Goal: Information Seeking & Learning: Understand process/instructions

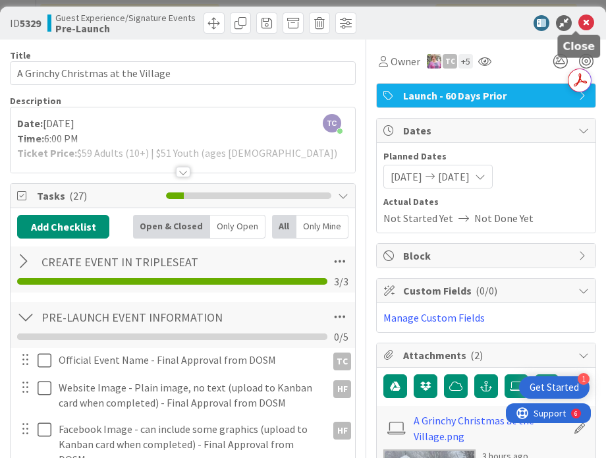
click at [578, 20] on icon at bounding box center [586, 23] width 16 height 16
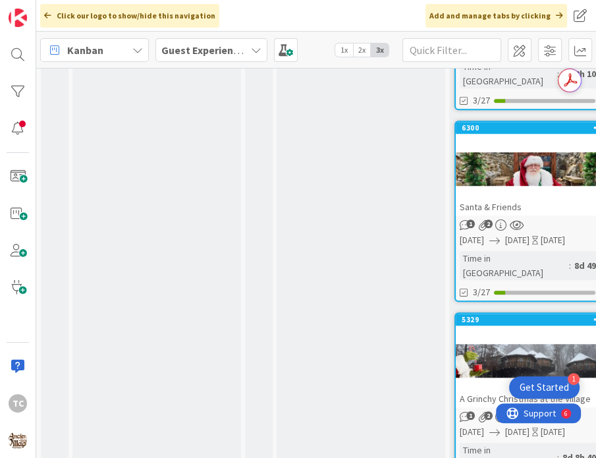
click at [169, 44] on b "Guest Experience/Signature Events" at bounding box center [245, 49] width 169 height 13
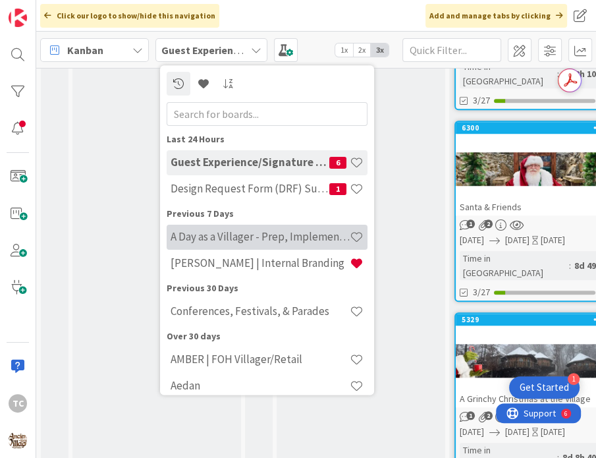
click at [178, 239] on h4 "A Day as a Villager - Prep, Implement and Execute" at bounding box center [260, 237] width 179 height 13
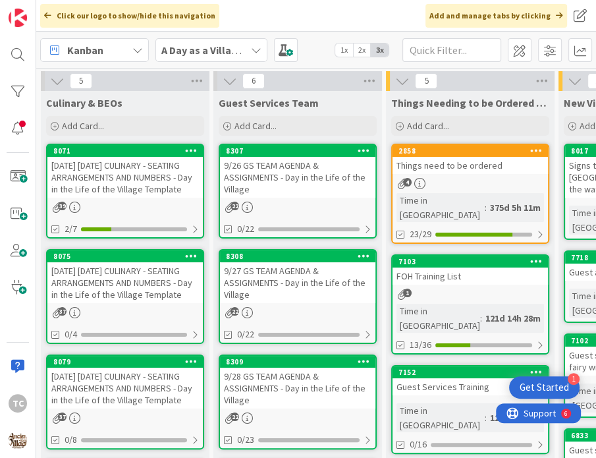
click at [302, 170] on div "9/26 GS TEAM AGENDA & ASSIGNMENTS - Day in the Life of the Village" at bounding box center [297, 177] width 155 height 41
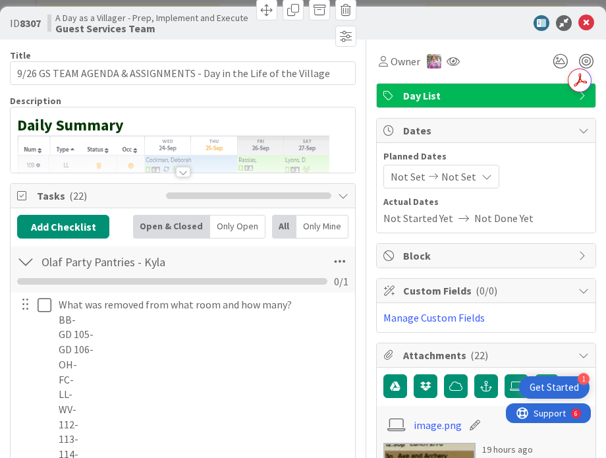
click at [85, 147] on div at bounding box center [183, 156] width 345 height 34
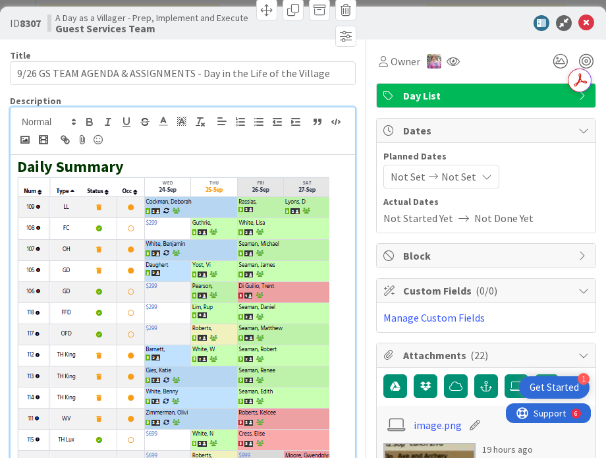
drag, startPoint x: 329, startPoint y: 295, endPoint x: 259, endPoint y: 295, distance: 69.8
click at [259, 295] on img at bounding box center [173, 354] width 312 height 354
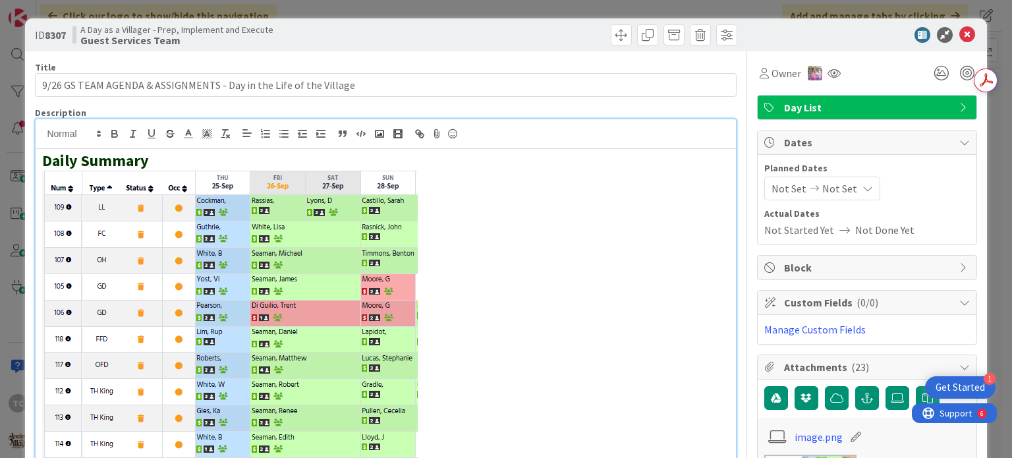
click at [338, 5] on div "ID 8307 A Day as a Villager - Prep, Implement and Execute Guest Services Team T…" at bounding box center [506, 229] width 1012 height 458
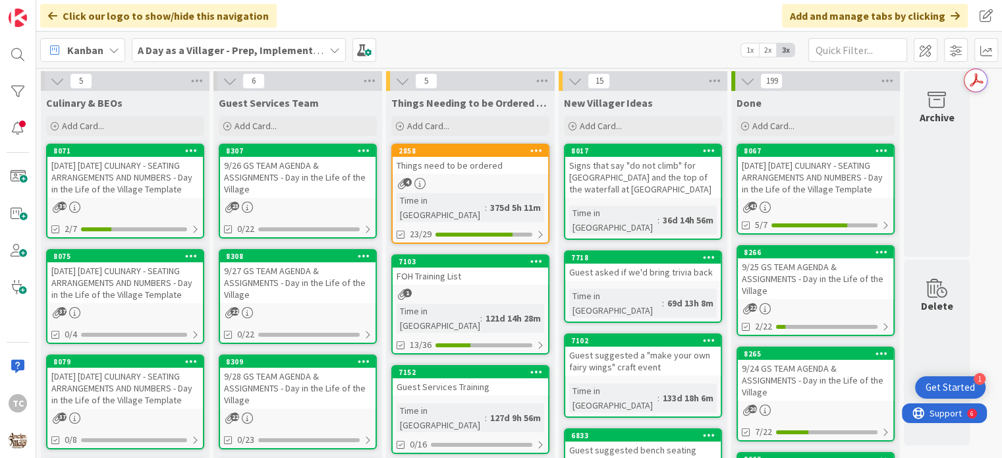
click at [68, 184] on div "[DATE] [DATE] CULINARY - SEATING ARRANGEMENTS AND NUMBERS - Day in the Life of …" at bounding box center [124, 177] width 155 height 41
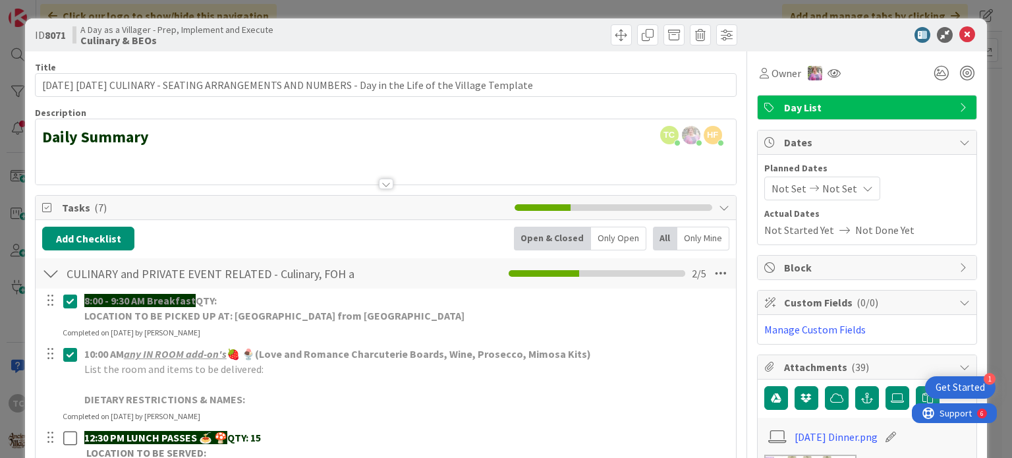
drag, startPoint x: 129, startPoint y: 162, endPoint x: 58, endPoint y: 161, distance: 71.2
click at [58, 161] on div at bounding box center [386, 168] width 700 height 34
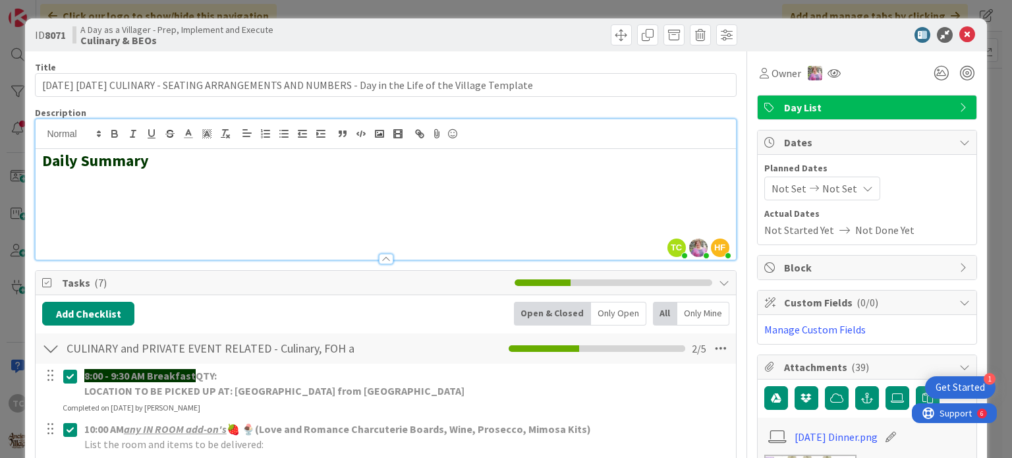
click at [50, 186] on h2 at bounding box center [385, 180] width 687 height 19
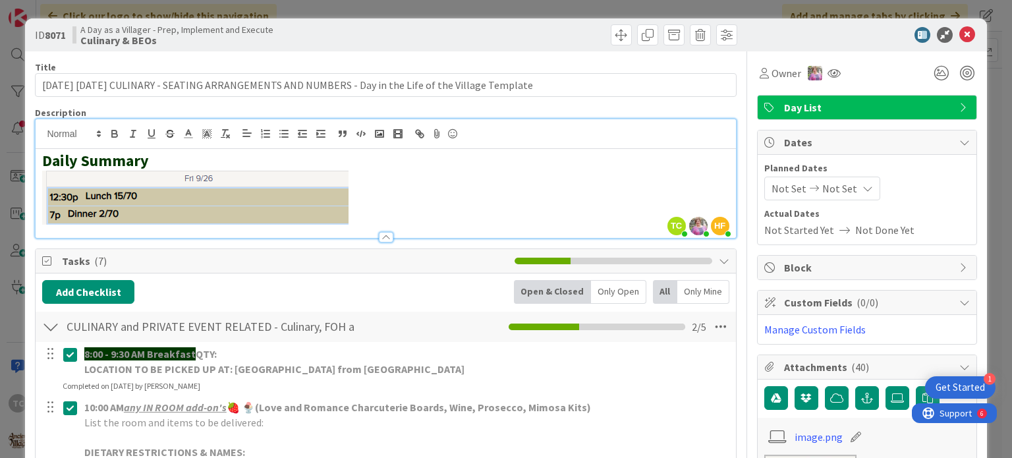
click at [325, 11] on div "ID 8071 A Day as a Villager - Prep, Implement and Execute Culinary & BEOs Title…" at bounding box center [506, 229] width 1012 height 458
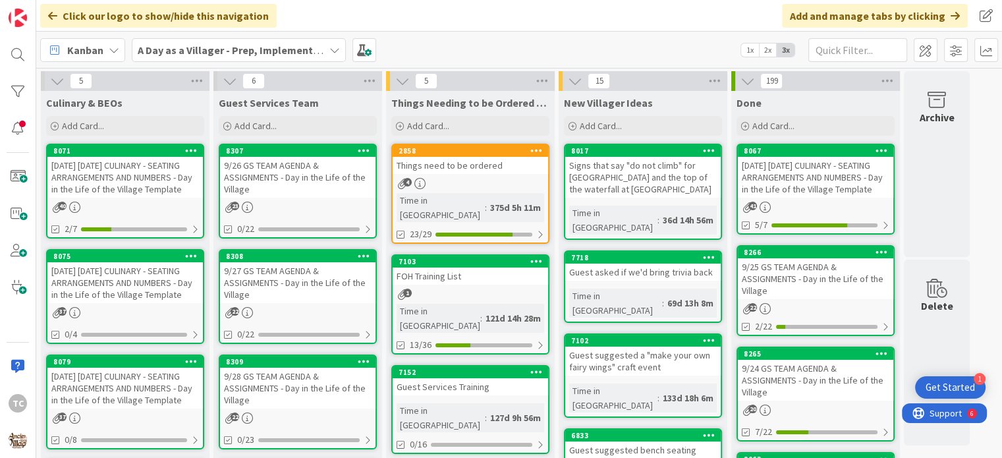
click at [262, 161] on div "9/26 GS TEAM AGENDA & ASSIGNMENTS - Day in the Life of the Village" at bounding box center [297, 177] width 155 height 41
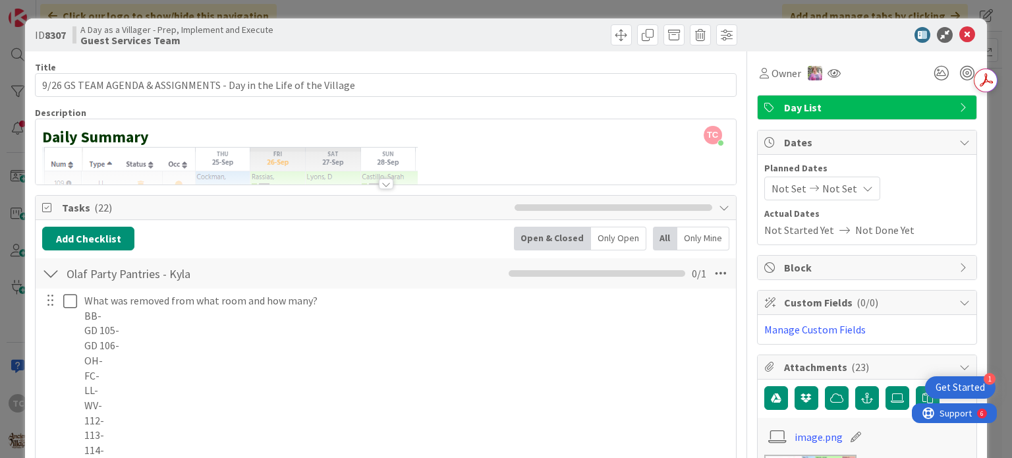
click at [470, 165] on div at bounding box center [386, 168] width 700 height 34
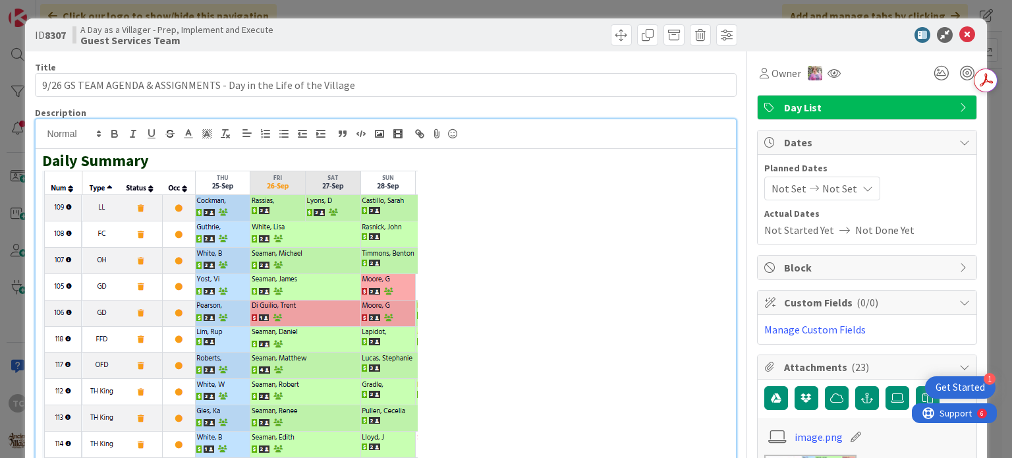
click at [455, 272] on p at bounding box center [385, 390] width 687 height 438
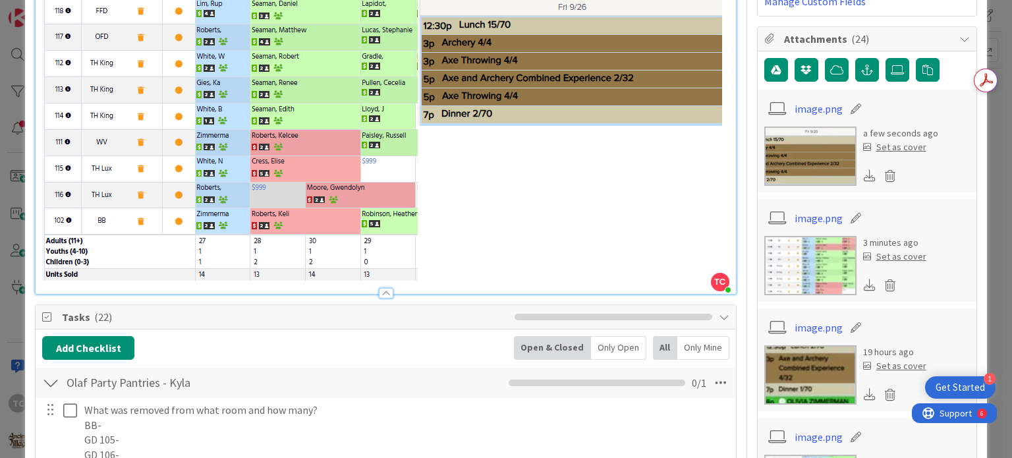
scroll to position [329, 0]
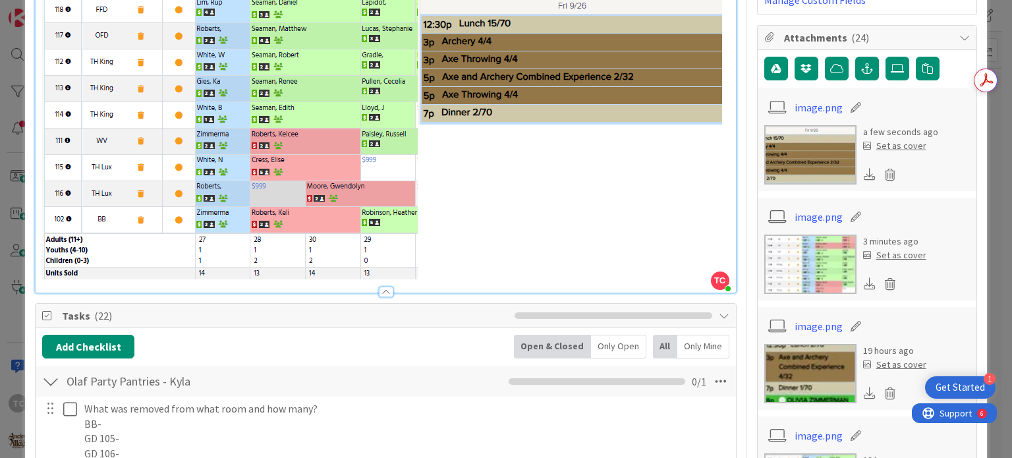
click at [390, 279] on p at bounding box center [385, 60] width 687 height 438
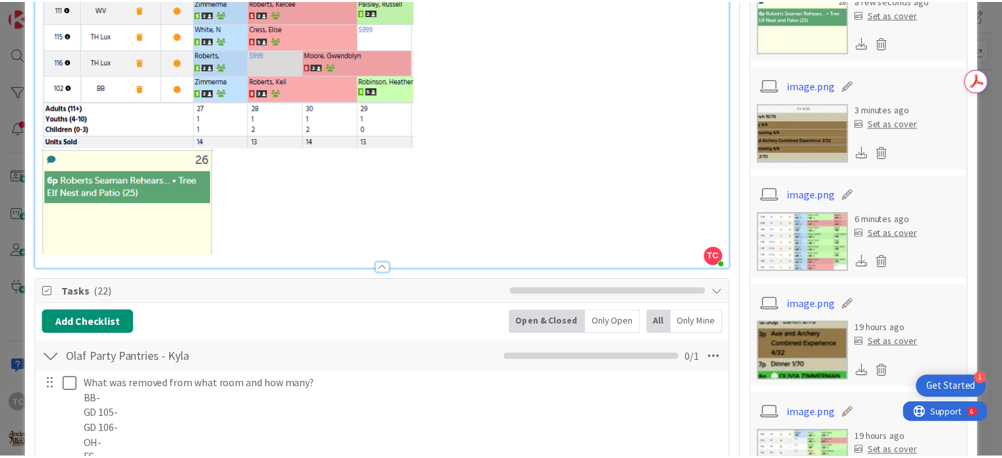
scroll to position [0, 0]
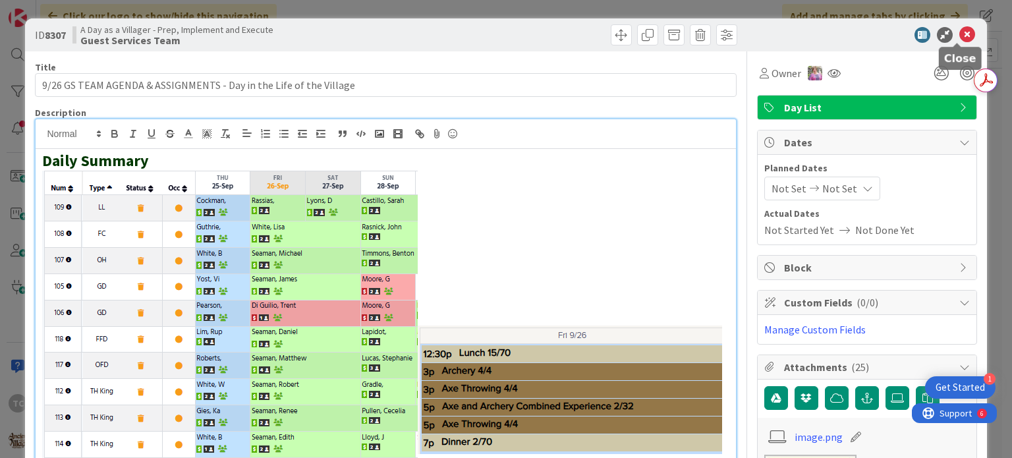
click at [605, 34] on icon at bounding box center [967, 35] width 16 height 16
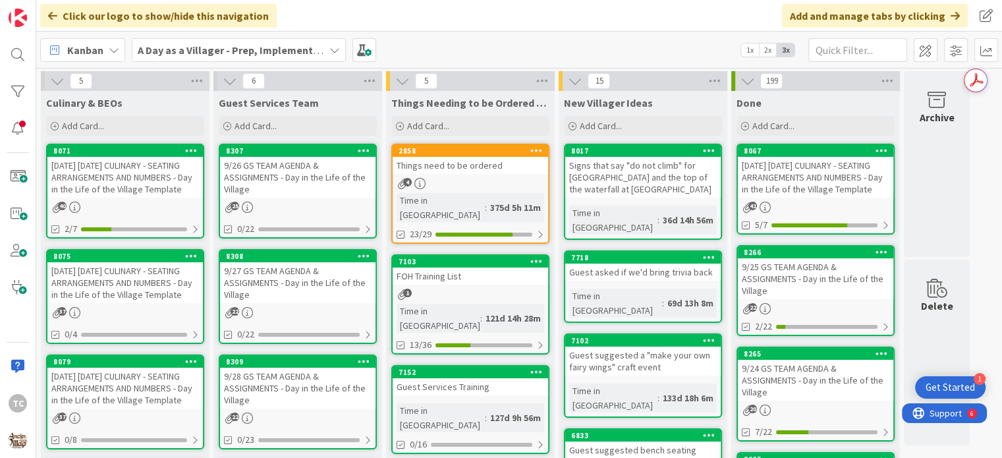
click at [130, 184] on div "[DATE] [DATE] CULINARY - SEATING ARRANGEMENTS AND NUMBERS - Day in the Life of …" at bounding box center [124, 177] width 155 height 41
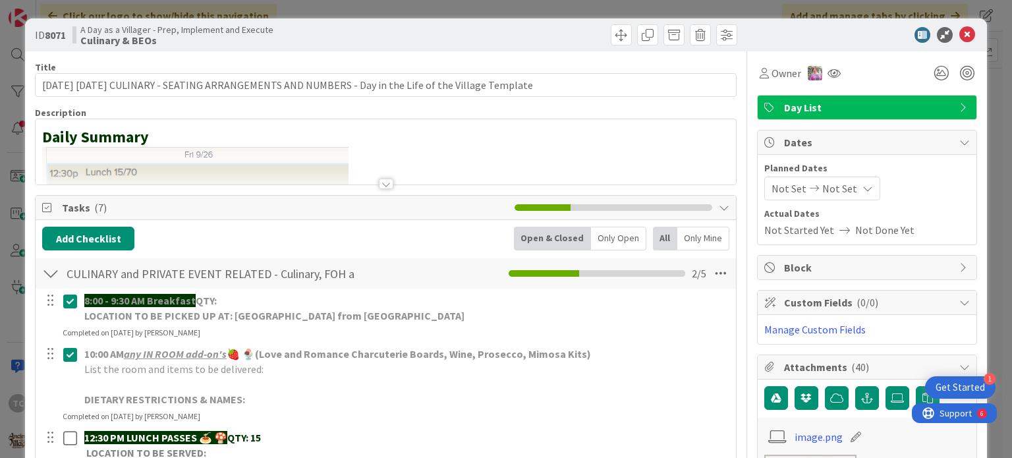
click at [428, 153] on div at bounding box center [386, 168] width 700 height 34
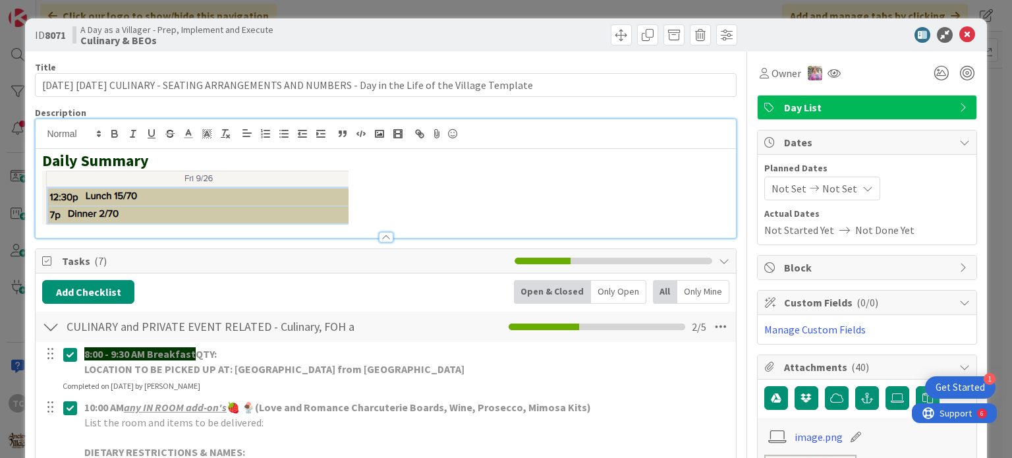
click at [367, 197] on h2 at bounding box center [385, 198] width 687 height 54
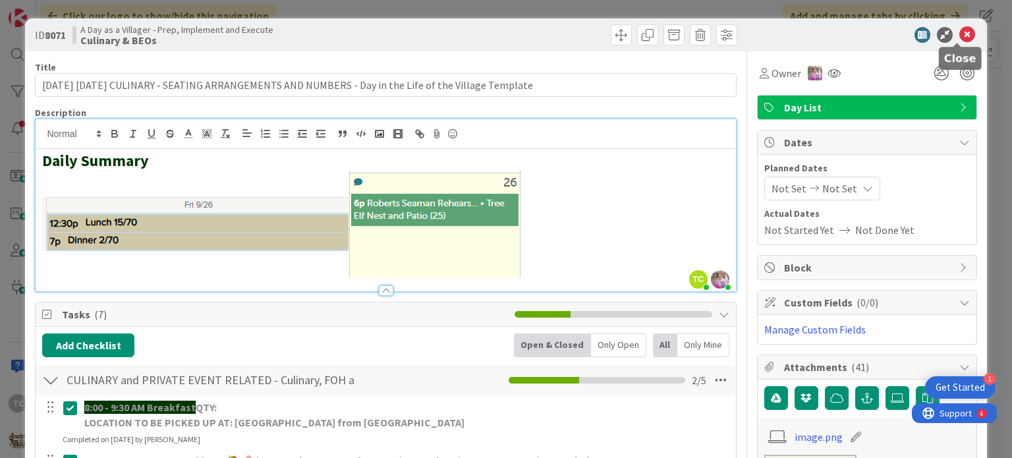
click at [605, 35] on icon at bounding box center [967, 35] width 16 height 16
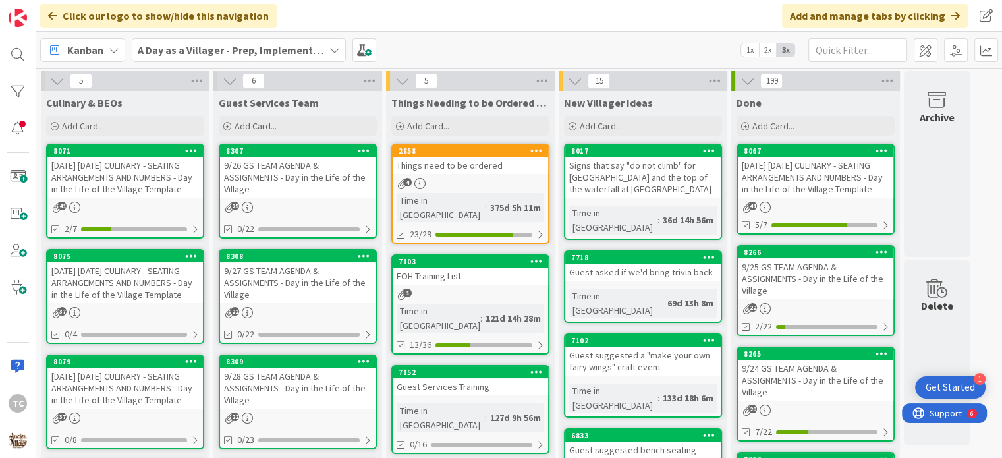
click at [473, 52] on div "Kanban A Day as a Villager - Prep, Implement and Execute 1x 2x 3x" at bounding box center [519, 50] width 966 height 36
